Goal: Task Accomplishment & Management: Use online tool/utility

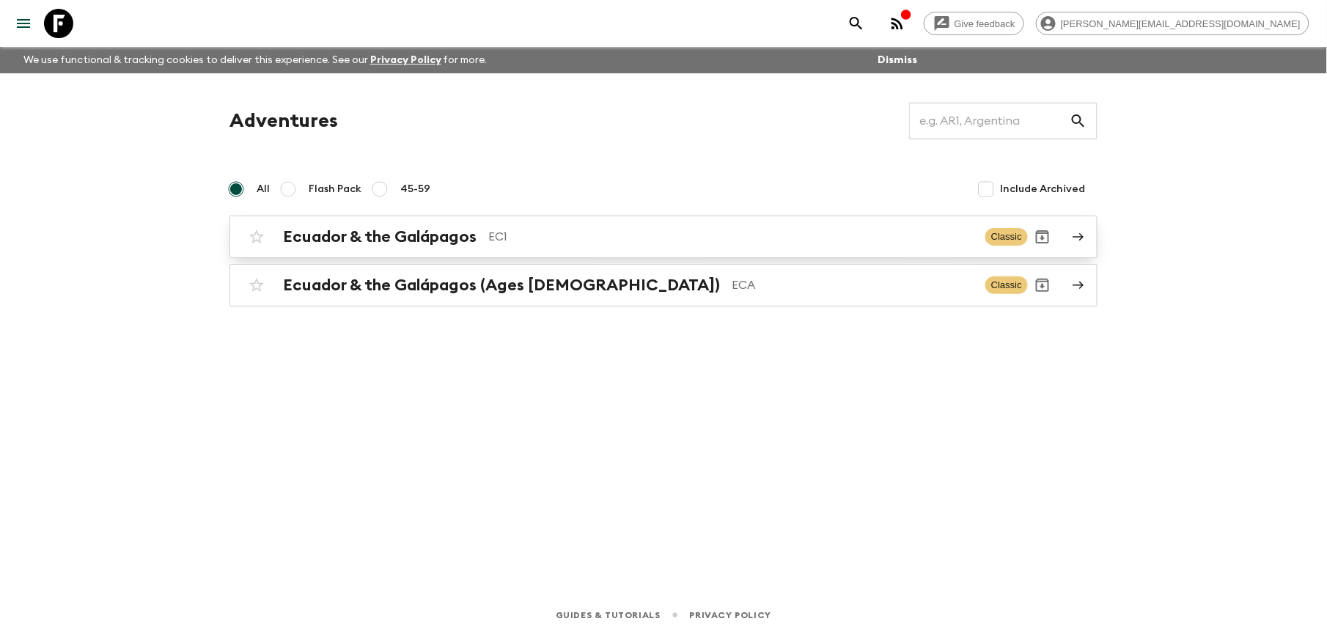
click at [408, 239] on h2 "Ecuador & the Galápagos" at bounding box center [380, 236] width 194 height 19
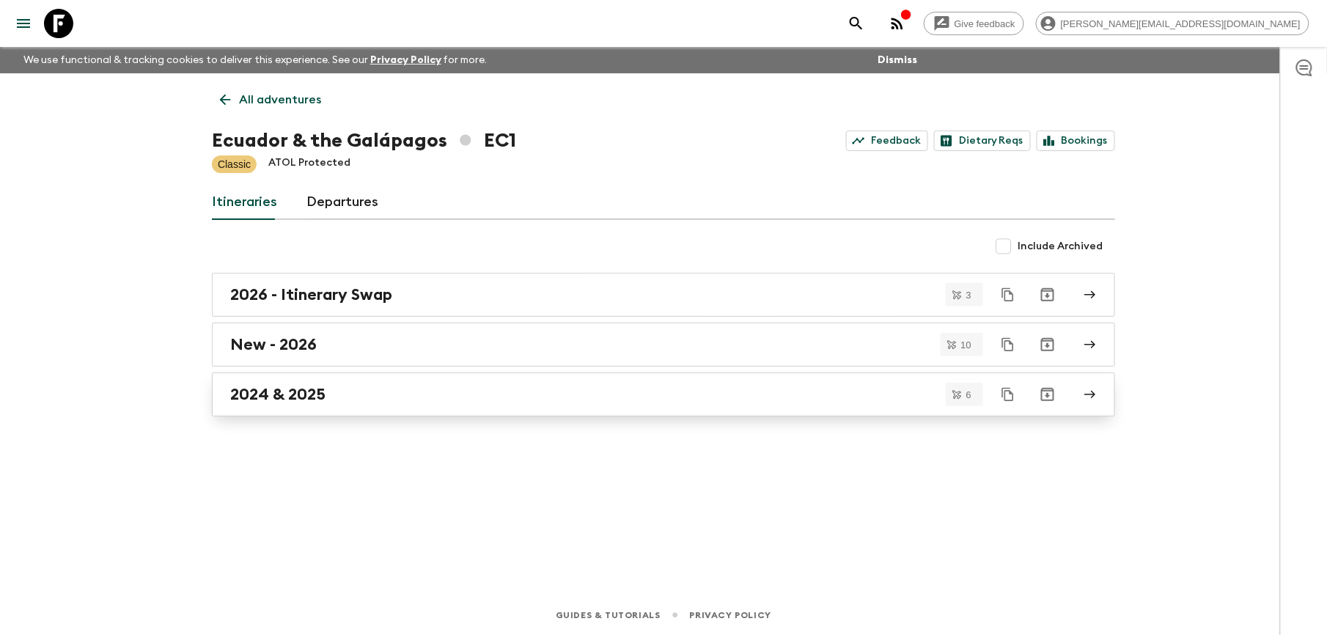
click at [302, 397] on h2 "2024 & 2025" at bounding box center [277, 394] width 95 height 19
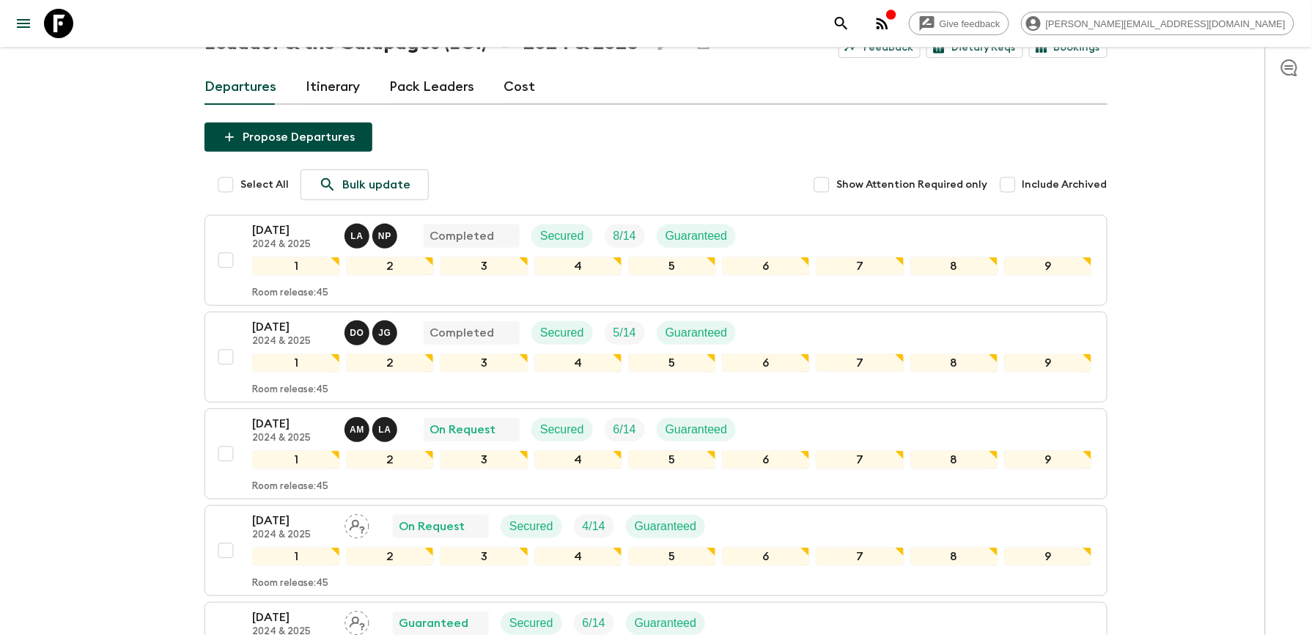
scroll to position [195, 0]
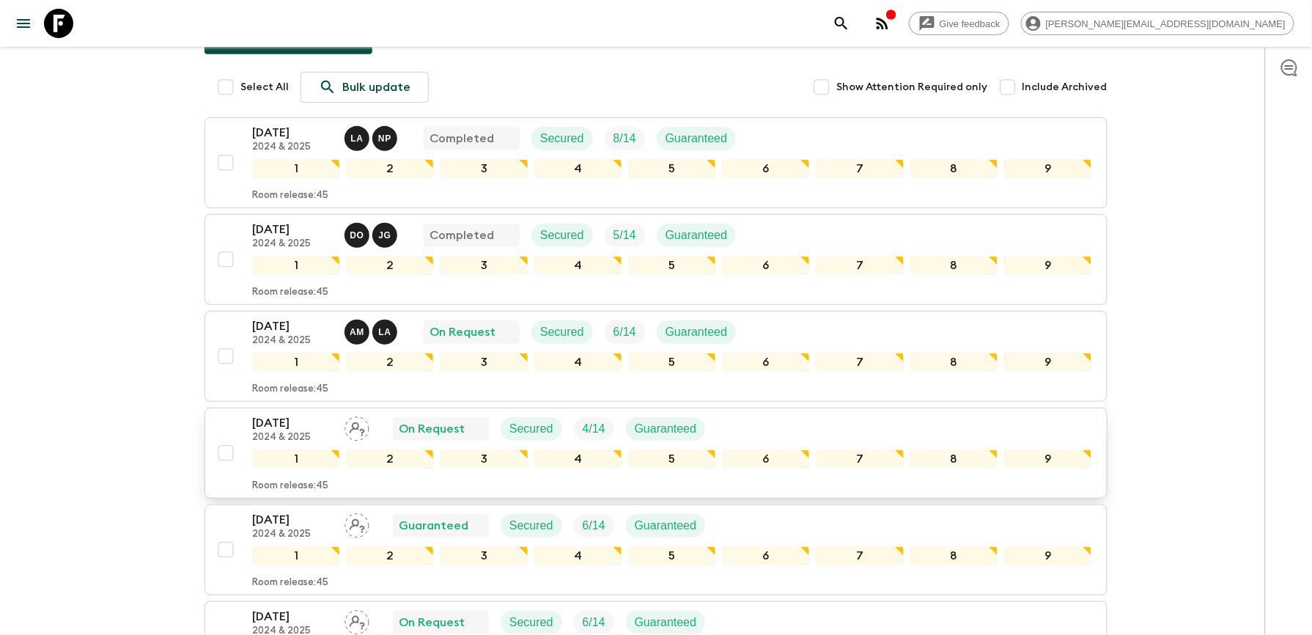
click at [268, 426] on p "[DATE]" at bounding box center [292, 423] width 81 height 18
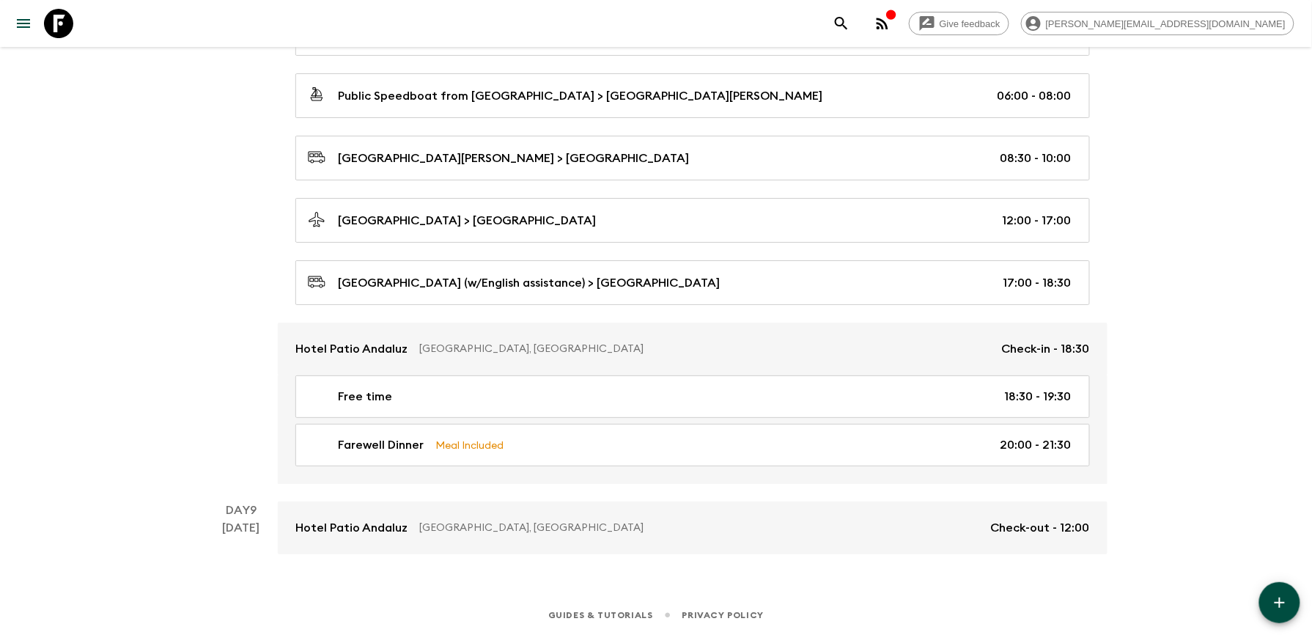
scroll to position [3818, 0]
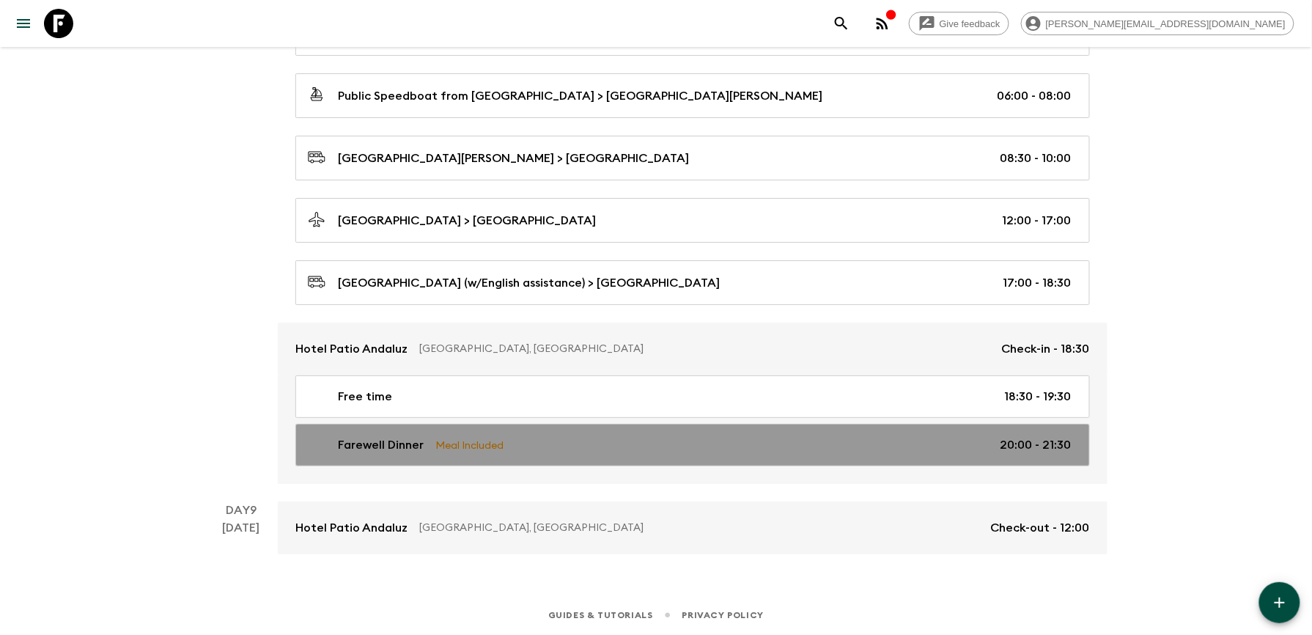
click at [371, 440] on p "Farewell Dinner" at bounding box center [381, 445] width 86 height 18
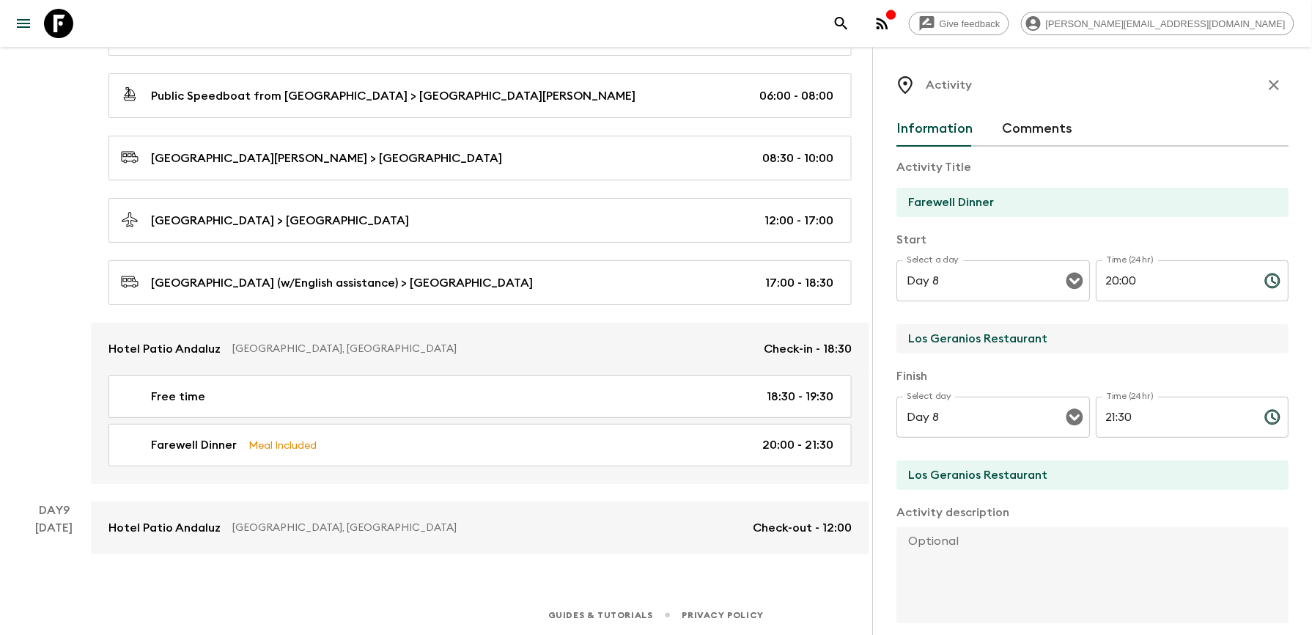
drag, startPoint x: 1038, startPoint y: 350, endPoint x: 1069, endPoint y: 330, distance: 37.0
click at [1038, 350] on input "Los Geranios Restaurant" at bounding box center [1087, 338] width 381 height 29
drag, startPoint x: 1068, startPoint y: 336, endPoint x: 900, endPoint y: 356, distance: 169.1
click at [900, 356] on div "Activity Title Farewell Dinner Start Select a day Day 8 Select a day ​ Time (24…" at bounding box center [1093, 494] width 392 height 694
type input "Hotel Patio Andaluz"
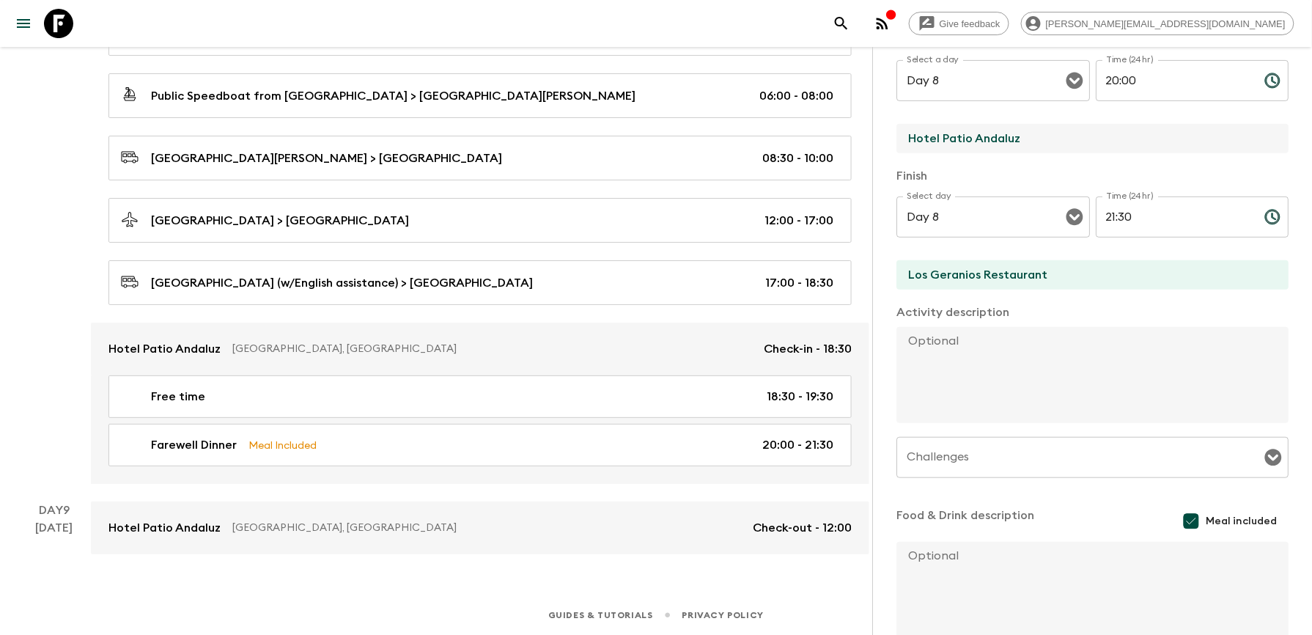
scroll to position [283, 0]
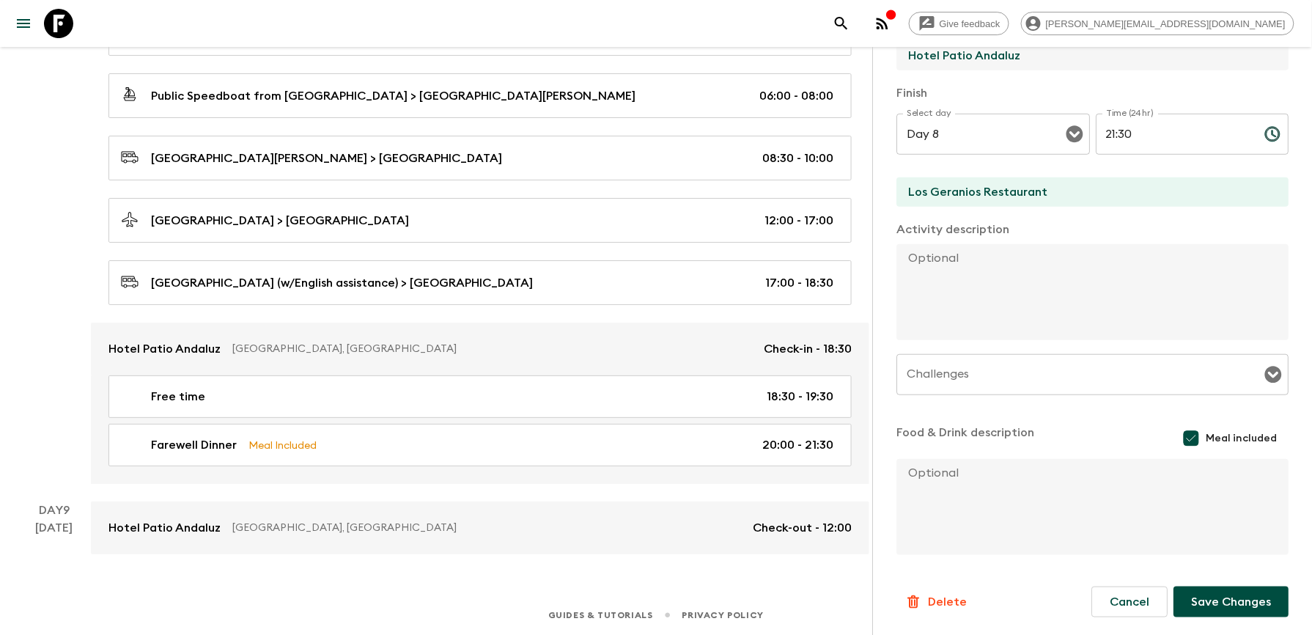
click at [1239, 593] on button "Save Changes" at bounding box center [1231, 602] width 115 height 31
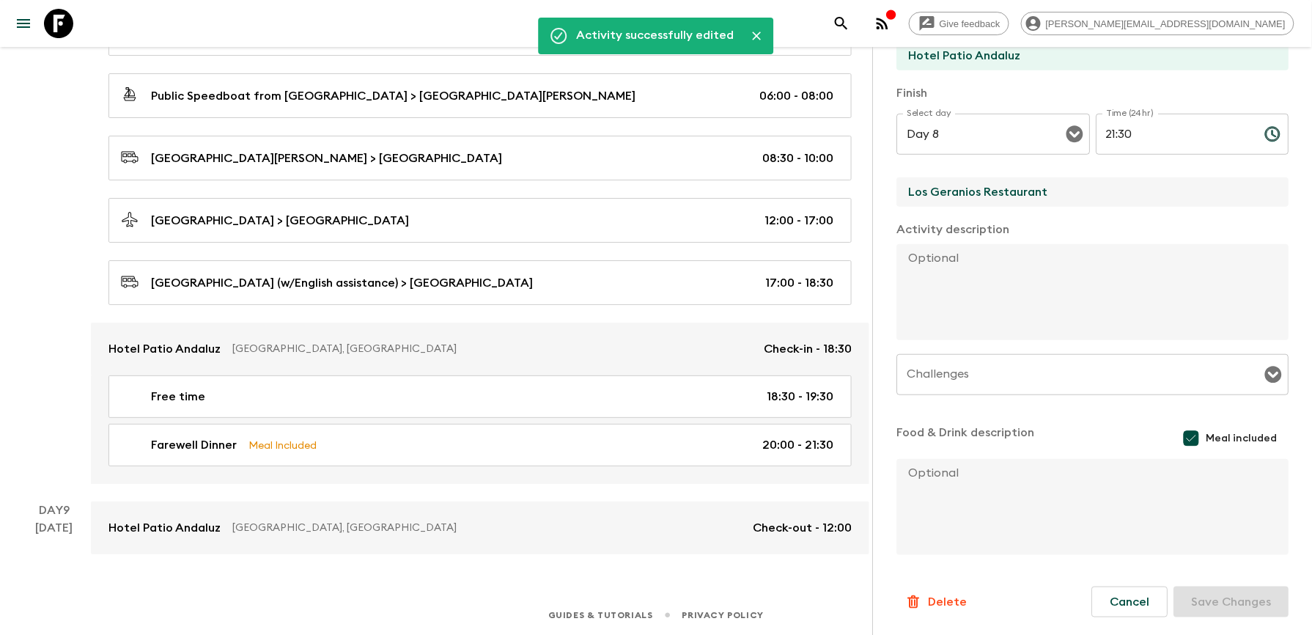
drag, startPoint x: 1067, startPoint y: 188, endPoint x: 887, endPoint y: 202, distance: 181.0
click at [887, 202] on div "Activity Information Comments Activity Title Farewell Dinner Start Select a day…" at bounding box center [1092, 364] width 440 height 635
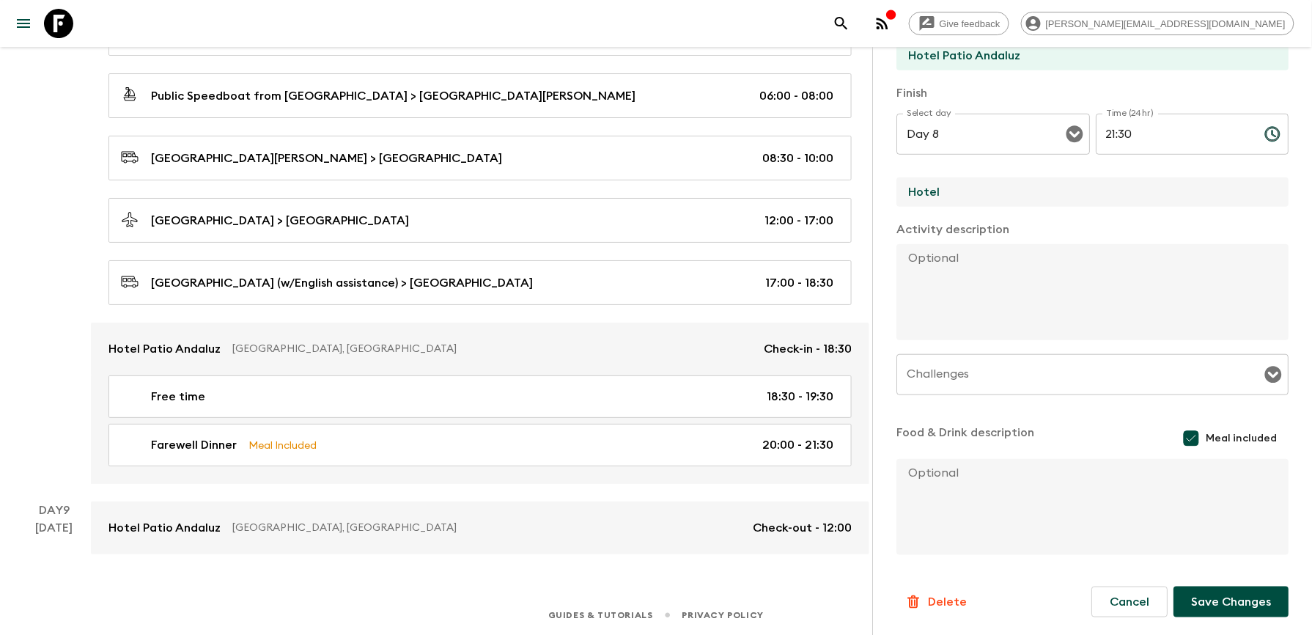
type input "Hotel Patio Andaluz"
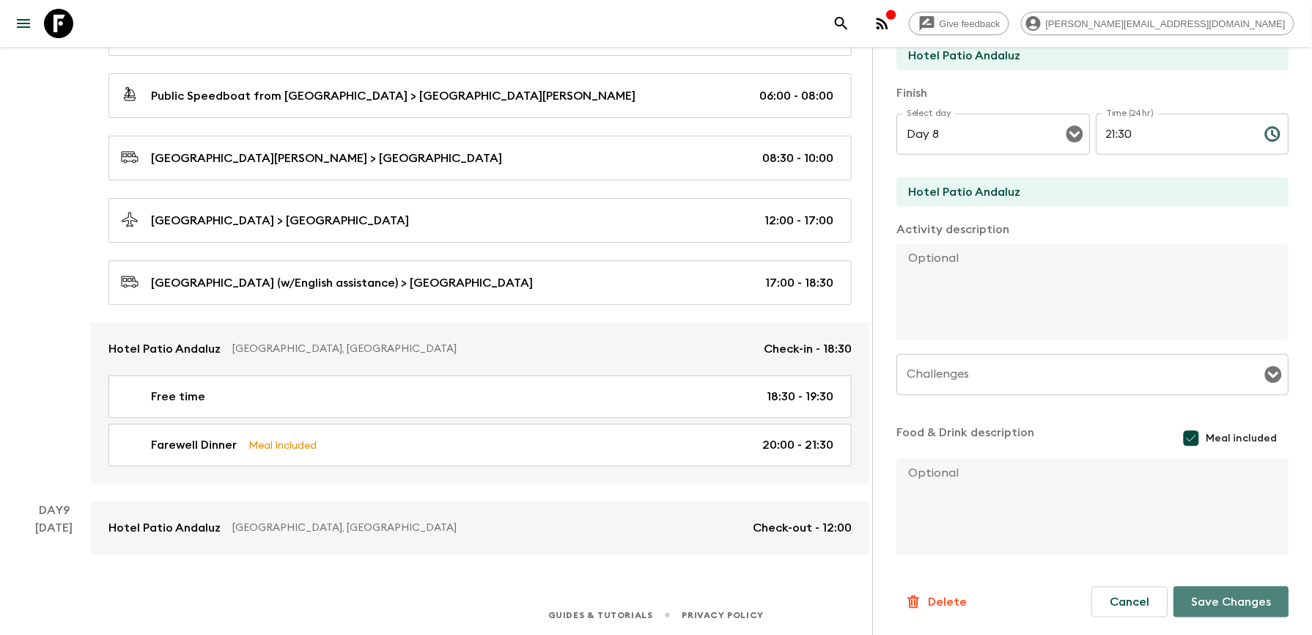
click at [1224, 599] on button "Save Changes" at bounding box center [1231, 602] width 115 height 31
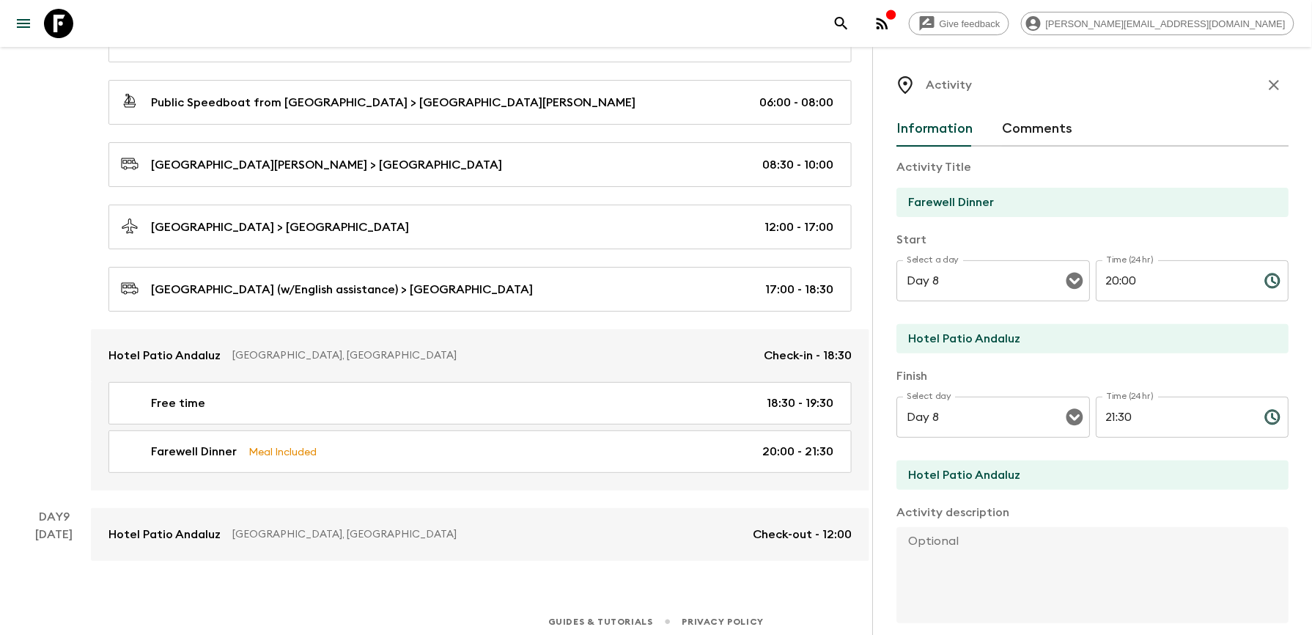
scroll to position [3818, 0]
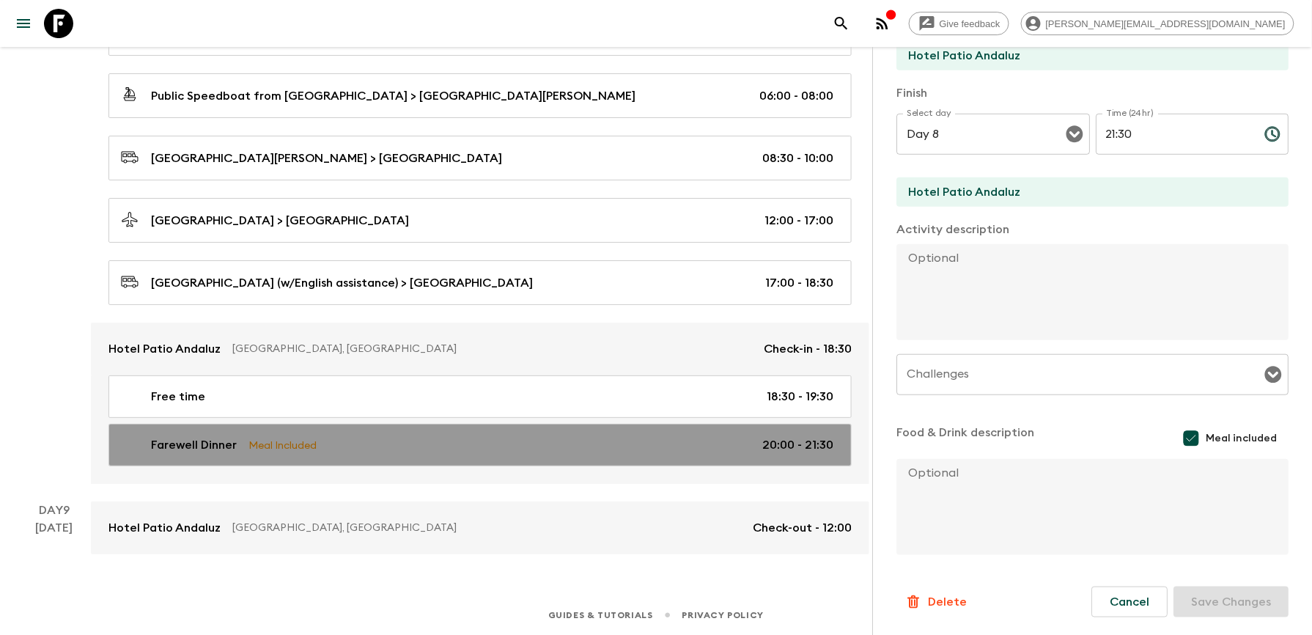
click at [213, 447] on p "Farewell Dinner" at bounding box center [194, 445] width 86 height 18
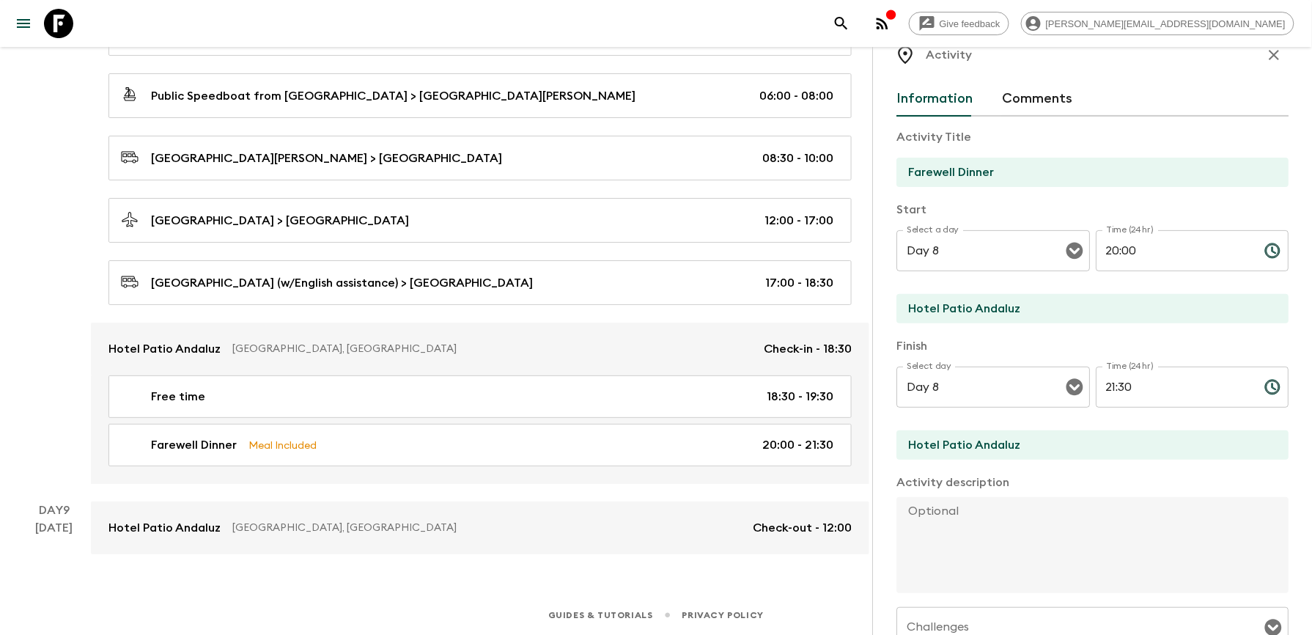
scroll to position [0, 0]
